Goal: Information Seeking & Learning: Learn about a topic

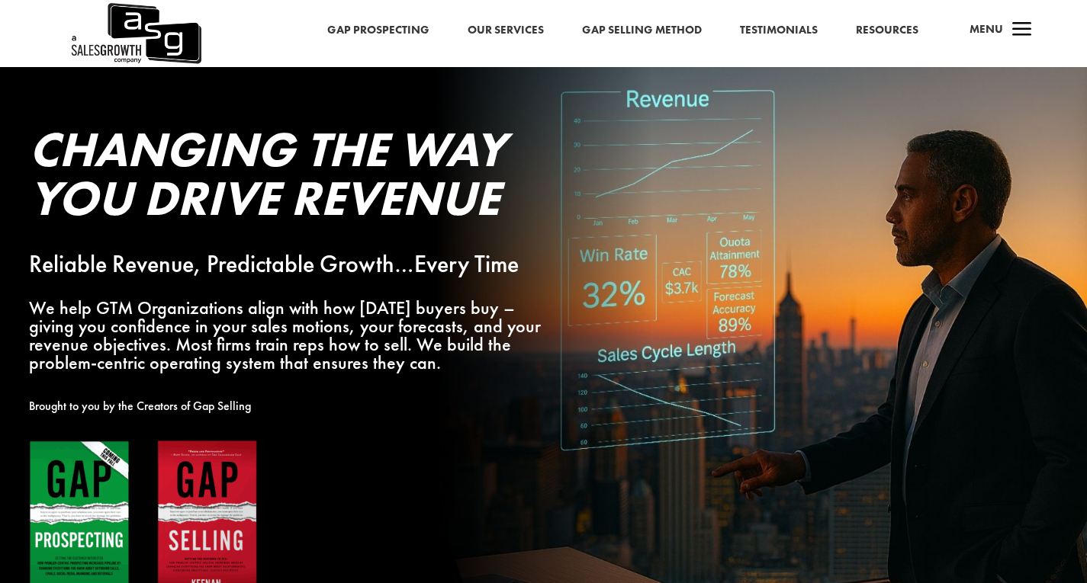
click at [884, 30] on link "Resources" at bounding box center [887, 31] width 63 height 20
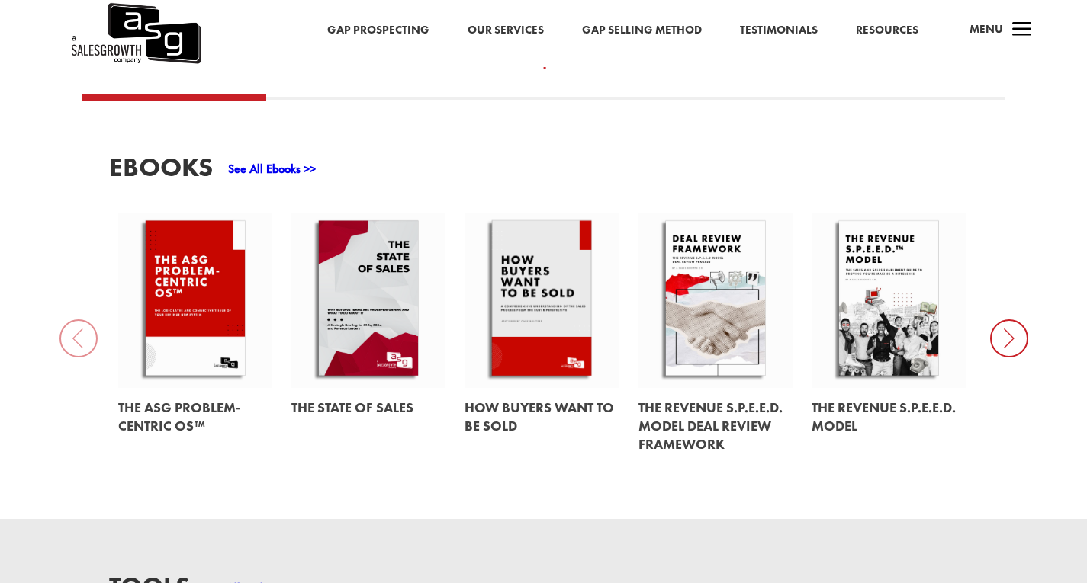
scroll to position [622, 0]
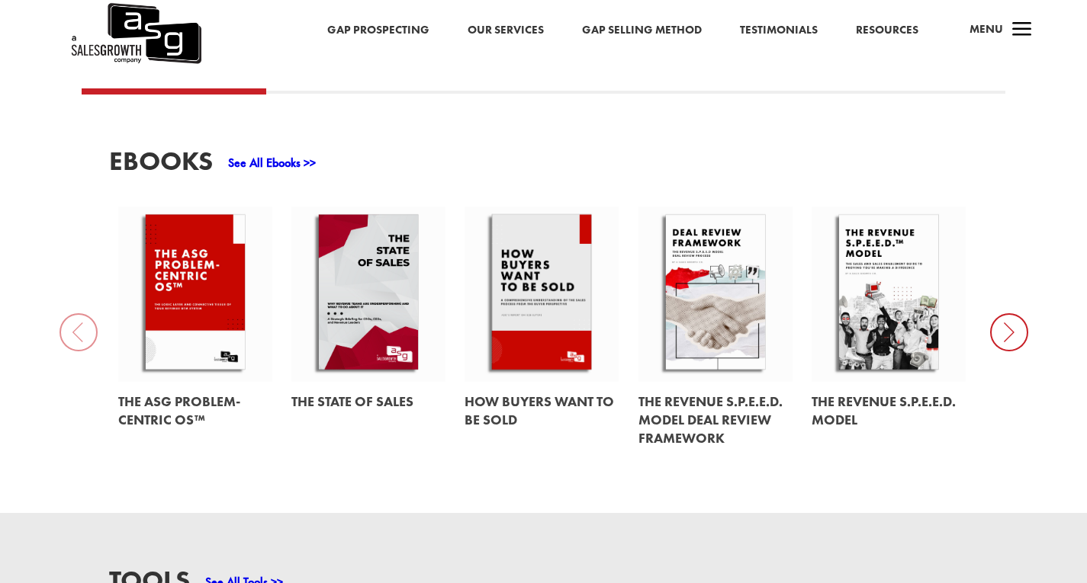
click at [502, 294] on link at bounding box center [541, 295] width 154 height 176
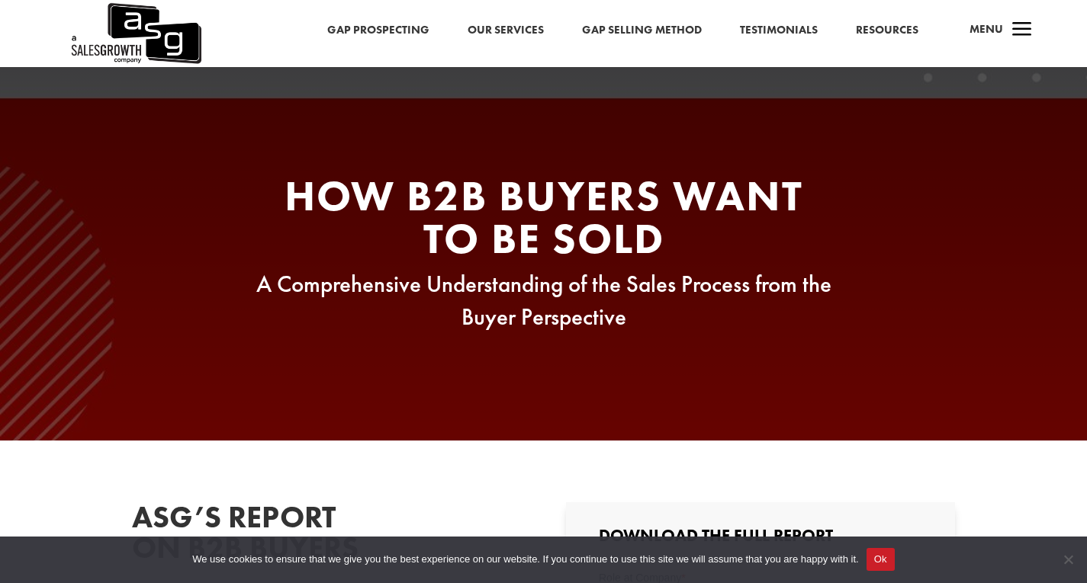
click at [377, 27] on link "Gap Prospecting" at bounding box center [378, 31] width 102 height 20
